Goal: Find specific page/section

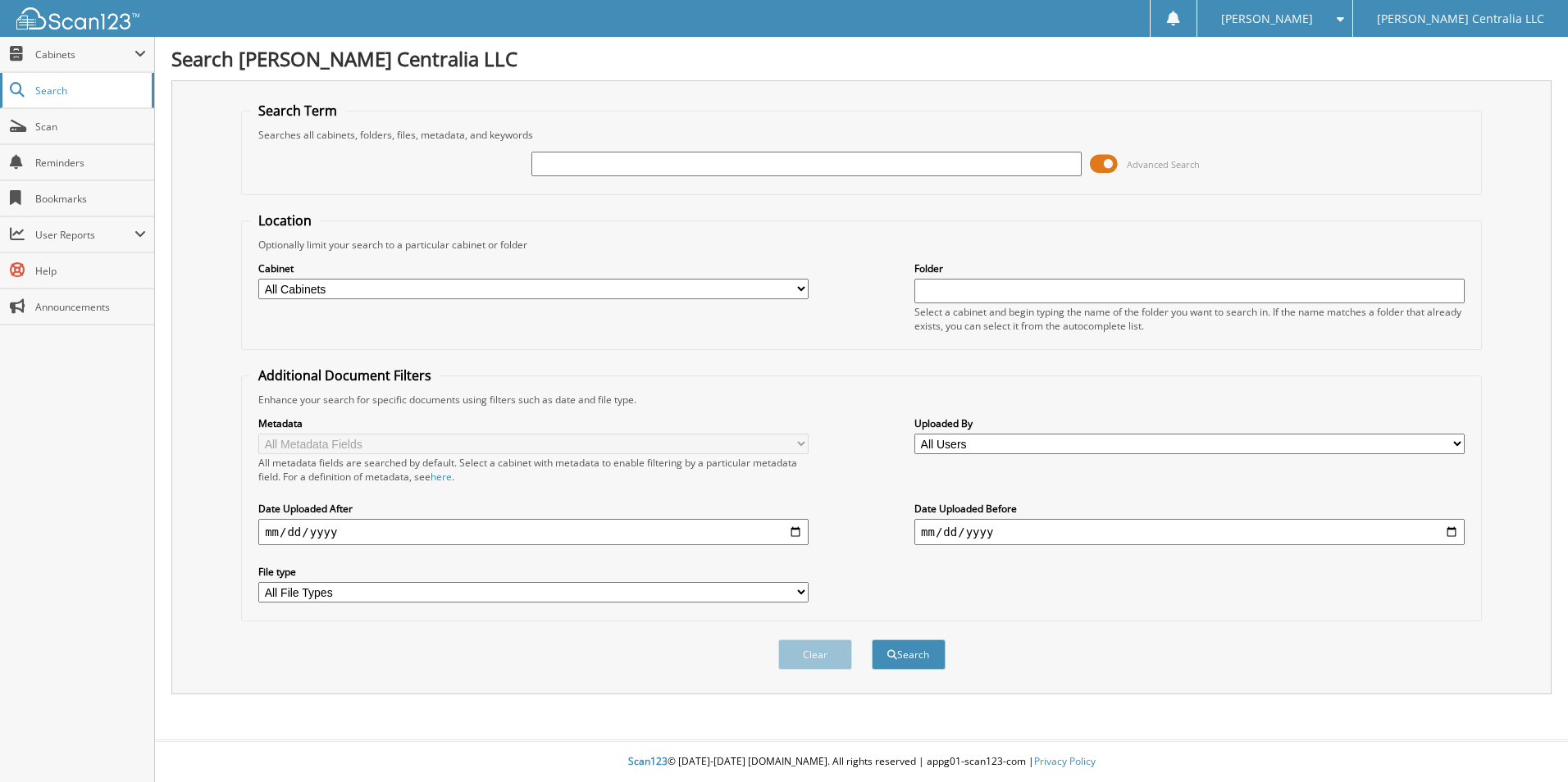
click at [58, 76] on link "Search" at bounding box center [77, 90] width 155 height 35
click at [61, 59] on span "Cabinets" at bounding box center [85, 54] width 99 height 14
click at [82, 59] on span "Cabinets" at bounding box center [85, 54] width 99 height 14
click at [87, 90] on span "My Company" at bounding box center [86, 90] width 121 height 15
